Goal: Task Accomplishment & Management: Use online tool/utility

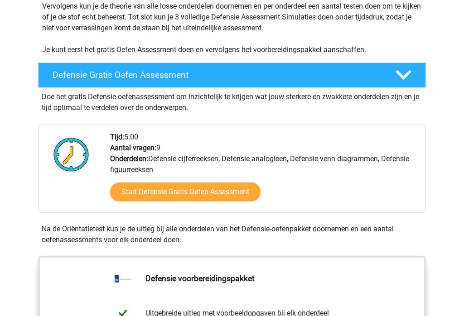
scroll to position [196, 0]
click at [193, 196] on link "Start Defensie Gratis Oefen Assessment" at bounding box center [185, 192] width 150 height 19
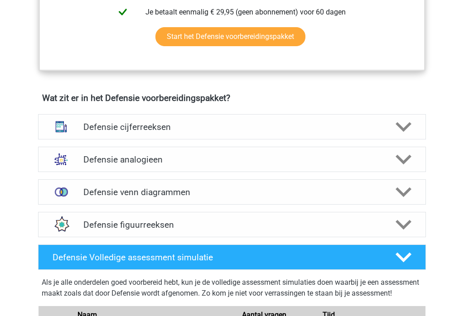
scroll to position [590, 0]
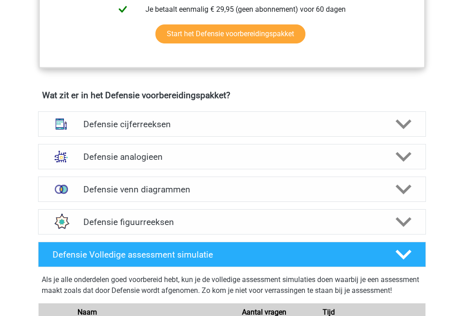
click at [406, 125] on polygon at bounding box center [403, 124] width 16 height 10
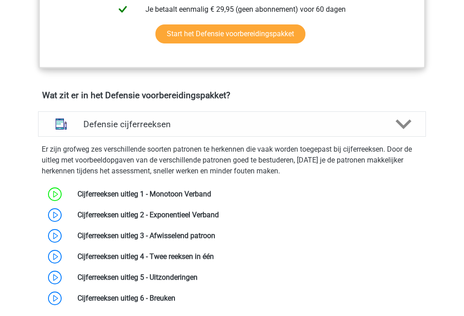
click at [219, 214] on link at bounding box center [219, 215] width 0 height 9
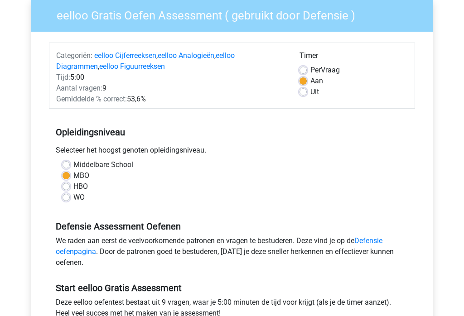
scroll to position [75, 0]
click at [73, 164] on label "Middelbare School" at bounding box center [103, 164] width 60 height 11
click at [69, 164] on input "Middelbare School" at bounding box center [66, 163] width 7 height 9
radio input "true"
click at [73, 174] on label "MBO" at bounding box center [81, 175] width 16 height 11
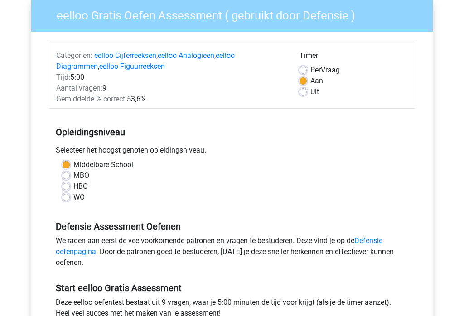
click at [69, 174] on input "MBO" at bounding box center [66, 174] width 7 height 9
radio input "true"
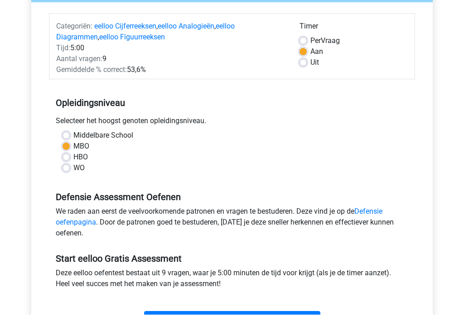
scroll to position [105, 0]
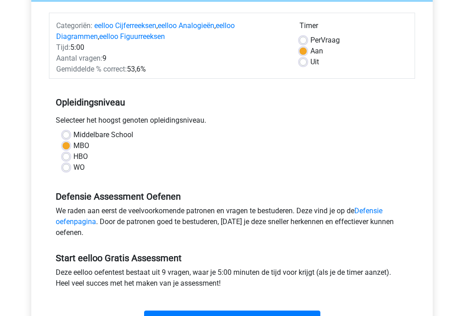
click at [310, 65] on label "Uit" at bounding box center [314, 62] width 9 height 11
click at [300, 65] on input "Uit" at bounding box center [302, 61] width 7 height 9
radio input "true"
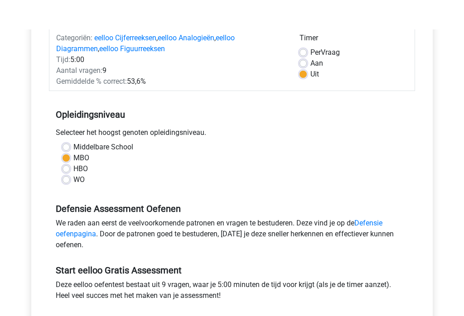
scroll to position [35, 0]
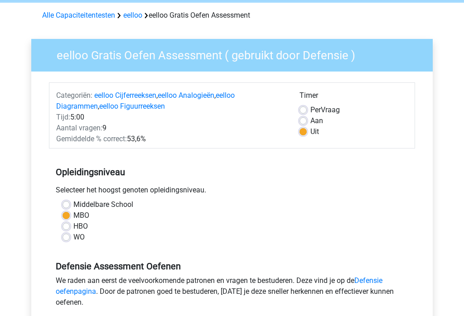
click at [310, 125] on label "Aan" at bounding box center [316, 121] width 13 height 11
click at [300, 125] on input "Aan" at bounding box center [302, 120] width 7 height 9
radio input "true"
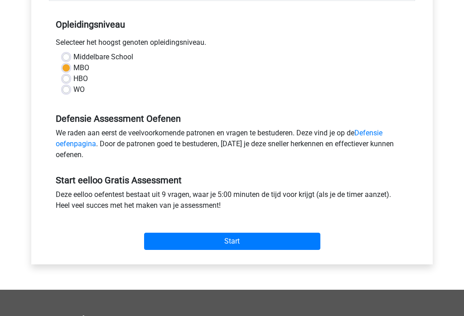
scroll to position [184, 0]
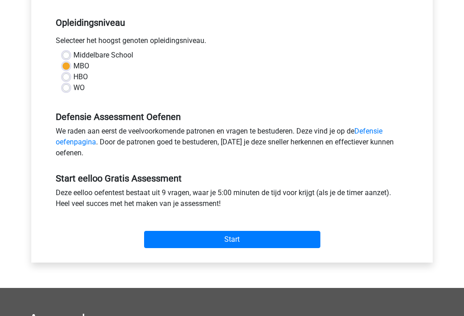
click at [234, 245] on input "Start" at bounding box center [232, 239] width 176 height 17
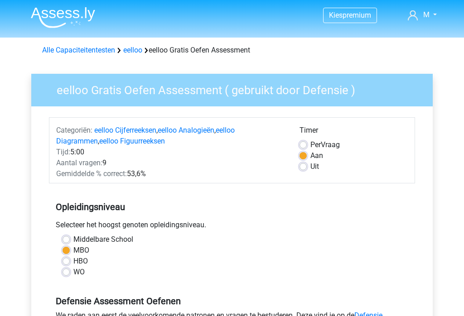
scroll to position [0, 0]
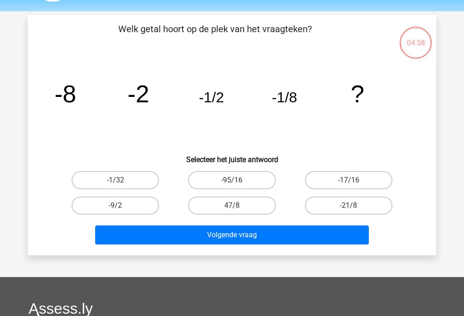
scroll to position [27, 0]
click at [111, 180] on label "-1/32" at bounding box center [115, 180] width 87 height 18
click at [116, 180] on input "-1/32" at bounding box center [119, 183] width 6 height 6
radio input "true"
click at [233, 236] on button "Volgende vraag" at bounding box center [232, 235] width 274 height 19
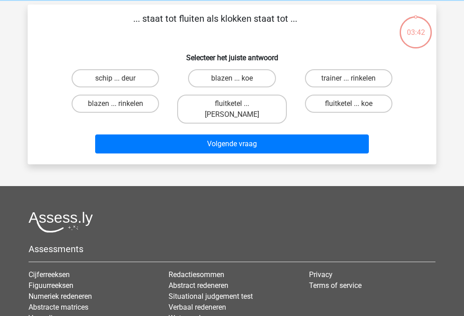
scroll to position [42, 0]
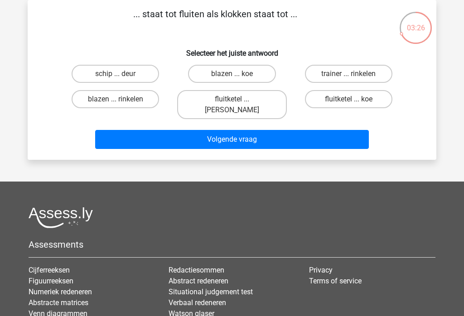
click at [261, 101] on label "fluitketel ... luiden" at bounding box center [231, 104] width 109 height 29
click at [238, 101] on input "fluitketel ... luiden" at bounding box center [235, 102] width 6 height 6
radio input "true"
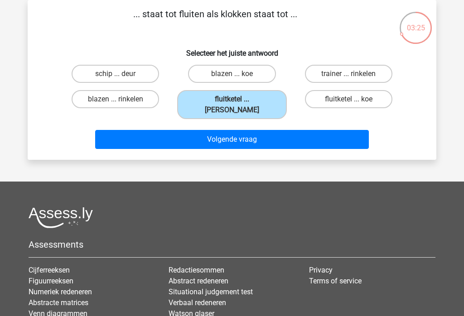
click at [240, 130] on button "Volgende vraag" at bounding box center [232, 139] width 274 height 19
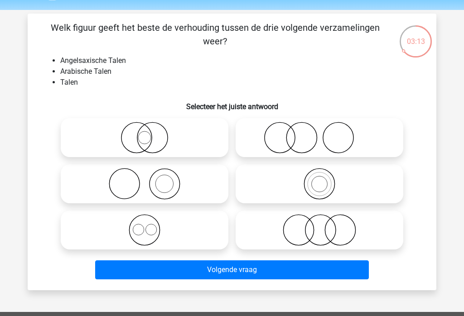
scroll to position [0, 0]
